Goal: Task Accomplishment & Management: Complete application form

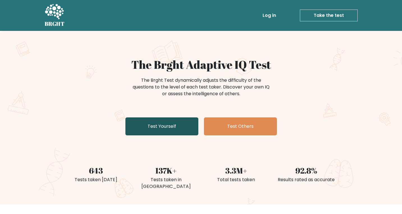
click at [191, 124] on link "Test Yourself" at bounding box center [161, 126] width 73 height 18
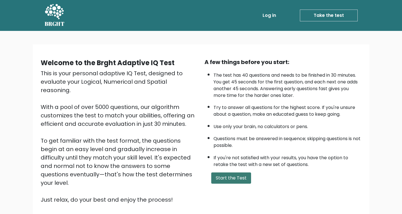
click at [231, 183] on button "Start the Test" at bounding box center [231, 177] width 40 height 11
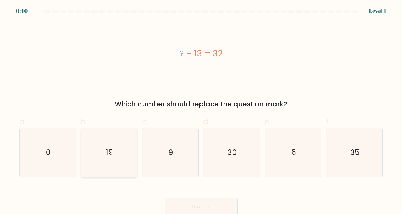
click at [134, 154] on icon "19" at bounding box center [108, 151] width 49 height 49
click at [201, 110] on input "b. 19" at bounding box center [201, 109] width 0 height 4
radio input "true"
click at [194, 197] on button "Next" at bounding box center [200, 206] width 73 height 18
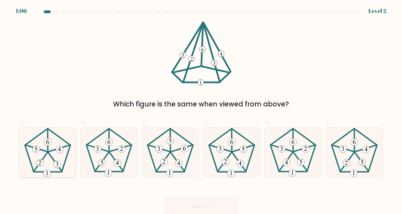
click at [48, 149] on icon at bounding box center [47, 151] width 49 height 49
click at [201, 110] on input "a." at bounding box center [201, 109] width 0 height 4
radio input "true"
click at [180, 206] on button "Next" at bounding box center [200, 206] width 73 height 18
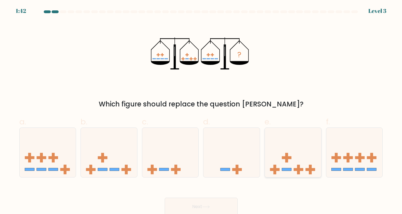
click at [301, 166] on icon at bounding box center [292, 152] width 56 height 47
click at [201, 110] on input "e." at bounding box center [201, 109] width 0 height 4
radio input "true"
click at [214, 198] on button "Next" at bounding box center [200, 206] width 73 height 18
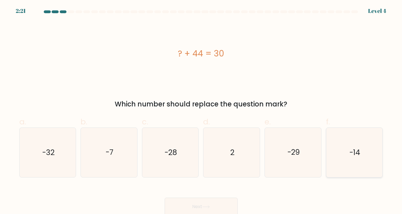
click at [342, 171] on icon "-14" at bounding box center [353, 151] width 49 height 49
click at [201, 110] on input "f. -14" at bounding box center [201, 109] width 0 height 4
radio input "true"
click at [342, 167] on icon "-14" at bounding box center [354, 152] width 49 height 49
click at [201, 110] on input "f. -14" at bounding box center [201, 109] width 0 height 4
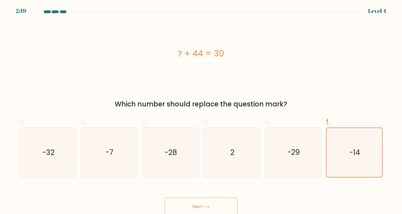
click at [215, 208] on button "Next" at bounding box center [200, 206] width 73 height 18
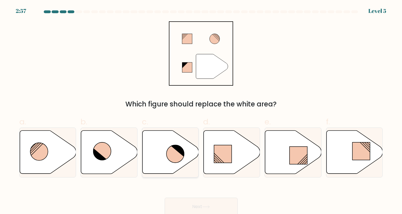
click at [165, 164] on icon at bounding box center [170, 151] width 56 height 43
click at [201, 110] on input "c." at bounding box center [201, 109] width 0 height 4
radio input "true"
click at [202, 202] on button "Next" at bounding box center [200, 206] width 73 height 18
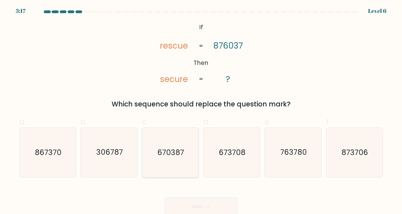
click at [180, 172] on icon "670387" at bounding box center [169, 151] width 49 height 49
click at [201, 110] on input "c. 670387" at bounding box center [201, 109] width 0 height 4
radio input "true"
click at [187, 201] on button "Next" at bounding box center [200, 206] width 73 height 18
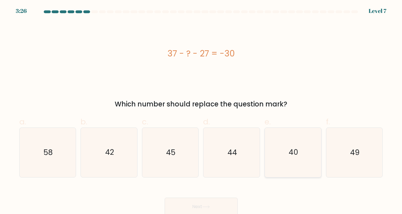
click at [282, 157] on icon "40" at bounding box center [292, 151] width 49 height 49
click at [201, 110] on input "e. 40" at bounding box center [201, 109] width 0 height 4
radio input "true"
click at [214, 204] on button "Next" at bounding box center [200, 206] width 73 height 18
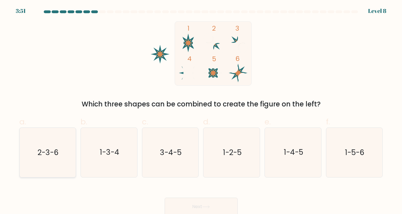
click at [64, 148] on icon "2-3-6" at bounding box center [47, 151] width 49 height 49
click at [201, 110] on input "a. 2-3-6" at bounding box center [201, 109] width 0 height 4
radio input "true"
click at [171, 197] on div "Next" at bounding box center [201, 199] width 370 height 31
click at [171, 198] on button "Next" at bounding box center [200, 206] width 73 height 18
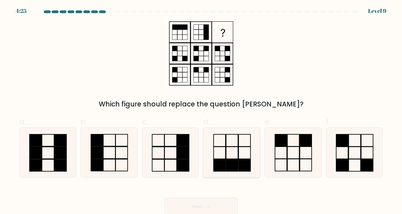
click at [224, 143] on icon at bounding box center [231, 151] width 49 height 49
click at [201, 110] on input "d." at bounding box center [201, 109] width 0 height 4
radio input "true"
click at [194, 198] on button "Next" at bounding box center [200, 206] width 73 height 18
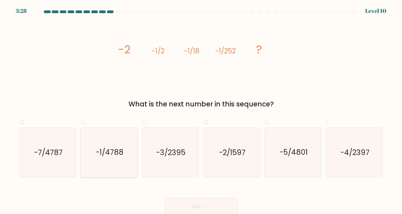
click at [103, 157] on icon "-1/4788" at bounding box center [108, 151] width 49 height 49
click at [201, 110] on input "b. -1/4788" at bounding box center [201, 109] width 0 height 4
radio input "true"
click at [190, 206] on button "Next" at bounding box center [200, 206] width 73 height 18
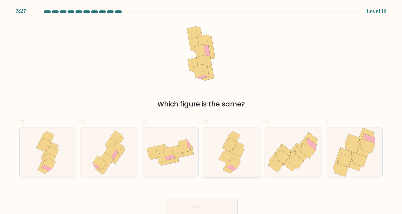
click at [227, 154] on icon at bounding box center [227, 155] width 11 height 10
click at [201, 110] on input "d." at bounding box center [201, 109] width 0 height 4
radio input "true"
click at [213, 203] on button "Next" at bounding box center [200, 206] width 73 height 18
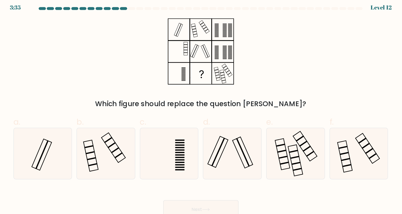
scroll to position [1, 0]
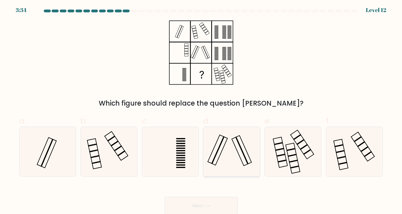
click at [219, 135] on rect at bounding box center [218, 149] width 20 height 30
click at [201, 110] on input "d." at bounding box center [201, 108] width 0 height 4
radio input "true"
click at [191, 200] on button "Next" at bounding box center [200, 205] width 73 height 18
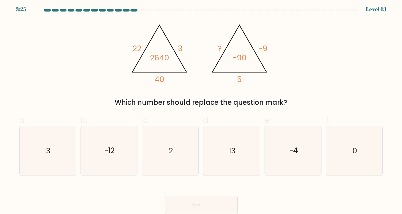
scroll to position [1, 0]
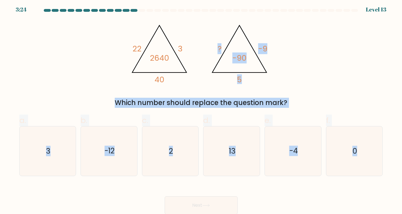
drag, startPoint x: 176, startPoint y: 187, endPoint x: 213, endPoint y: 70, distance: 122.1
click at [213, 70] on form at bounding box center [201, 111] width 402 height 205
click at [213, 70] on icon at bounding box center [239, 48] width 54 height 47
drag, startPoint x: 213, startPoint y: 33, endPoint x: 274, endPoint y: 179, distance: 158.1
click at [274, 179] on form at bounding box center [201, 111] width 402 height 205
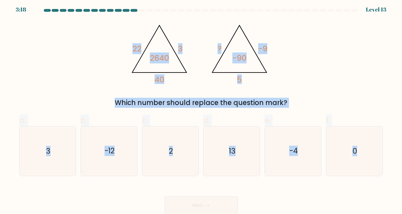
click at [274, 179] on form at bounding box center [201, 111] width 402 height 205
drag, startPoint x: 274, startPoint y: 178, endPoint x: 207, endPoint y: 53, distance: 142.3
click at [207, 53] on form at bounding box center [201, 111] width 402 height 205
click at [207, 53] on icon "@import url('[URL][DOMAIN_NAME]); 22 3 40 2640 @import url('[URL][DOMAIN_NAME])…" at bounding box center [200, 52] width 147 height 64
